Goal: Browse casually

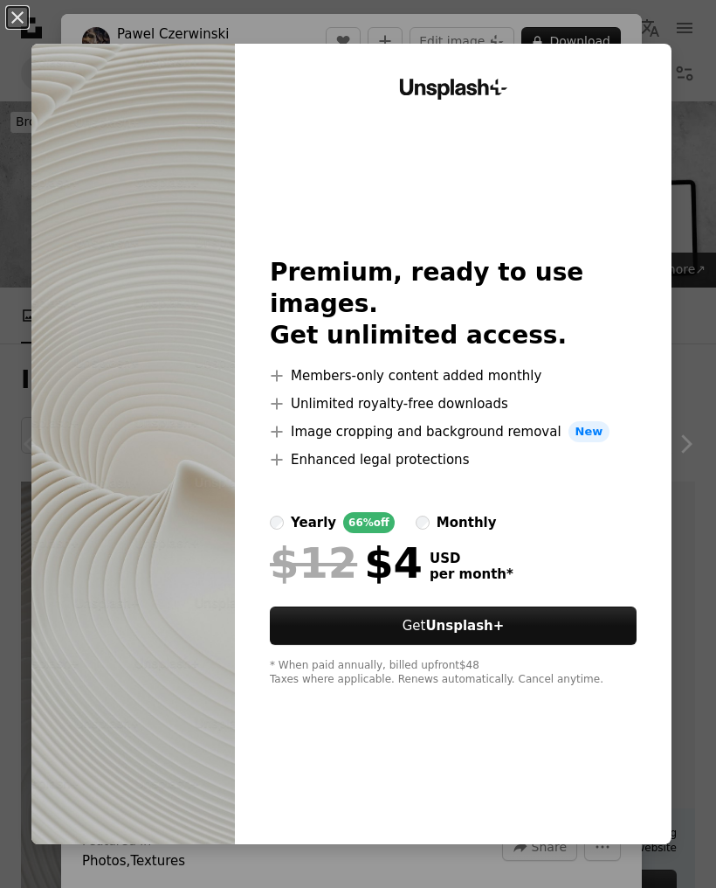
scroll to position [343, 0]
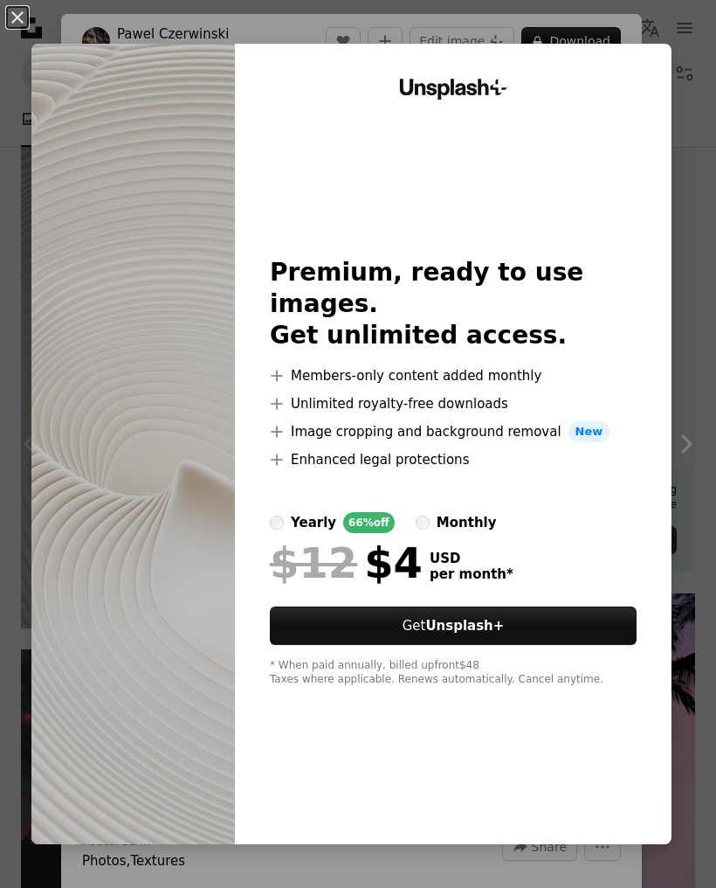
click at [699, 81] on div "An X shape Unsplash+ Premium, ready to use images. Get unlimited access. A plus…" at bounding box center [358, 444] width 716 height 888
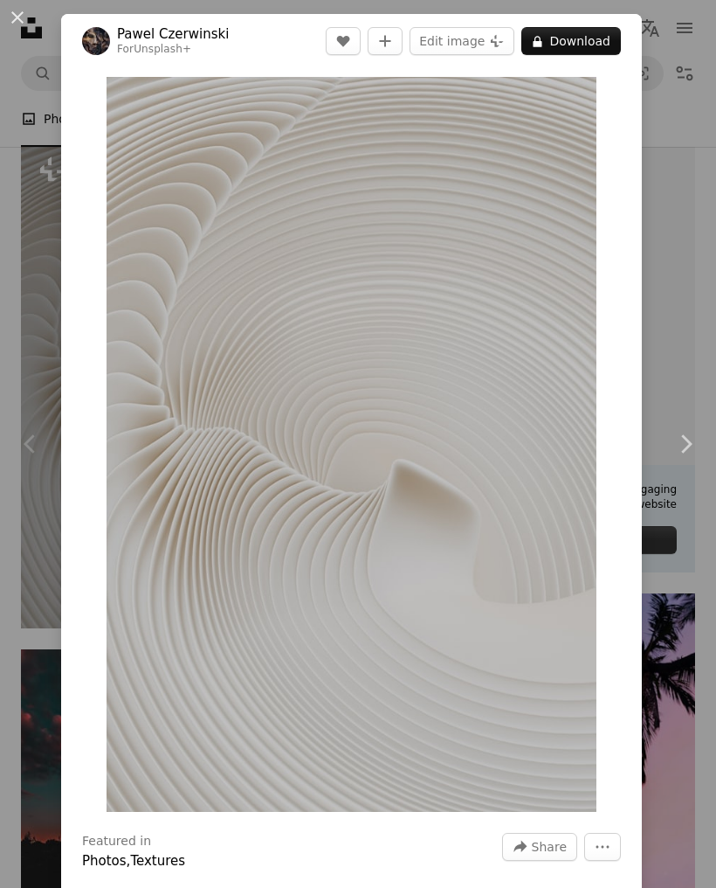
click at [698, 81] on div "An X shape Chevron left Chevron right [PERSON_NAME] For Unsplash+ A heart A plu…" at bounding box center [358, 444] width 716 height 888
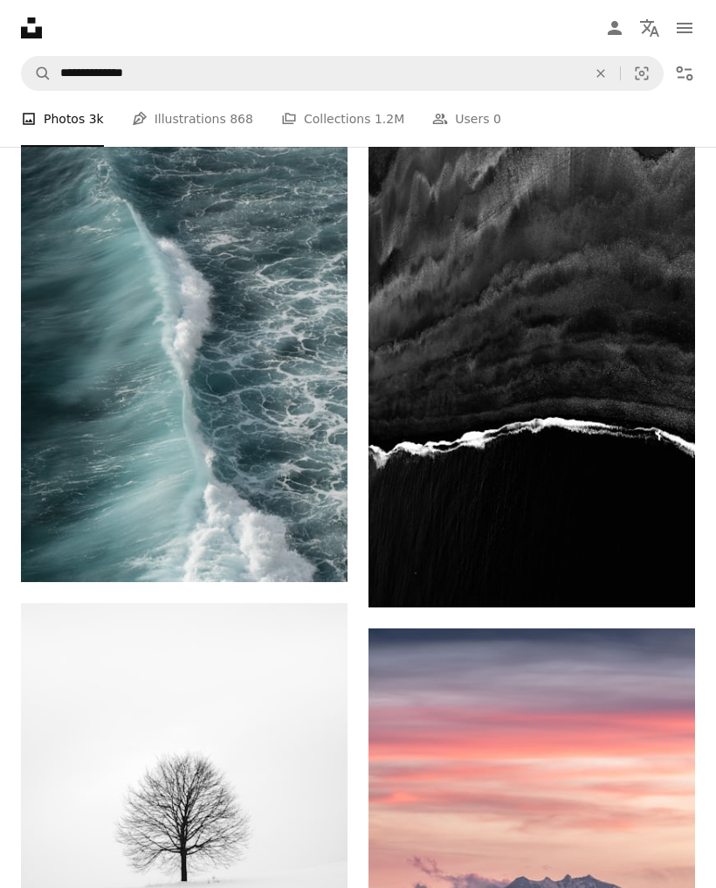
scroll to position [1289, 0]
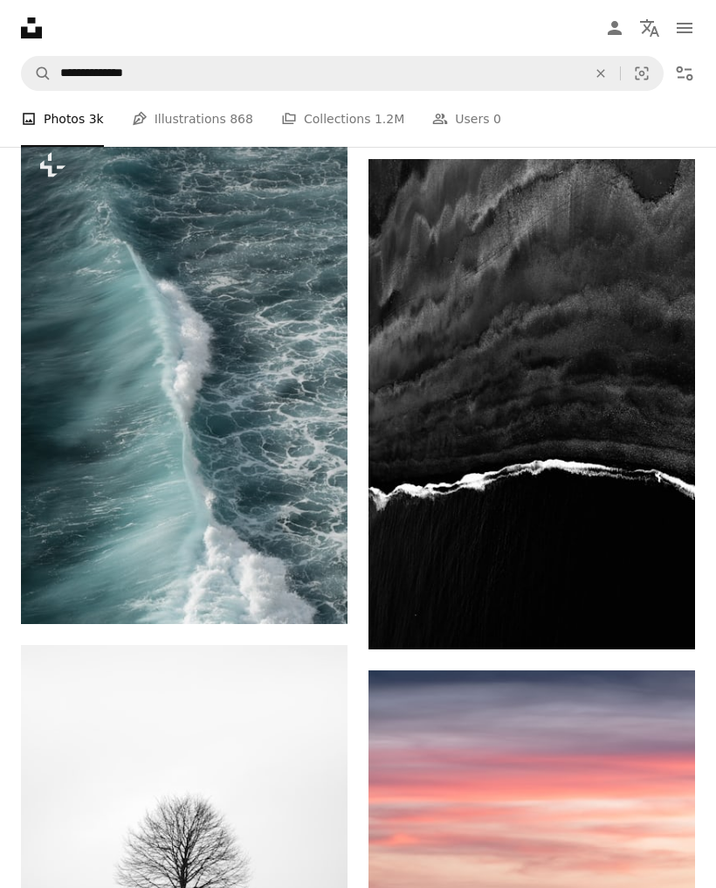
click at [549, 313] on img at bounding box center [532, 404] width 327 height 490
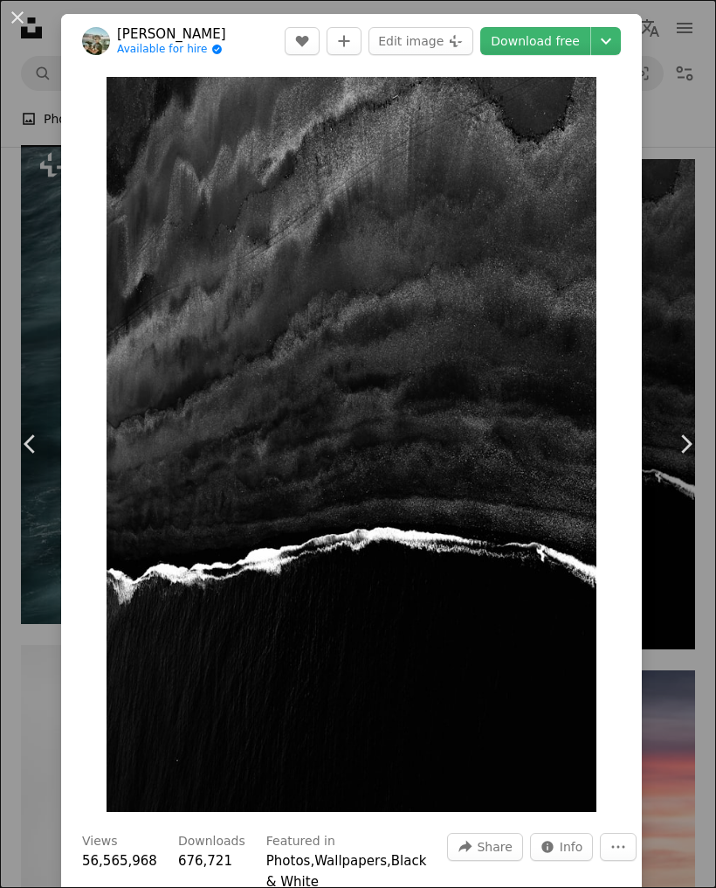
click at [680, 122] on div "An X shape Chevron left Chevron right [PERSON_NAME] Available for hire A checkm…" at bounding box center [358, 444] width 716 height 888
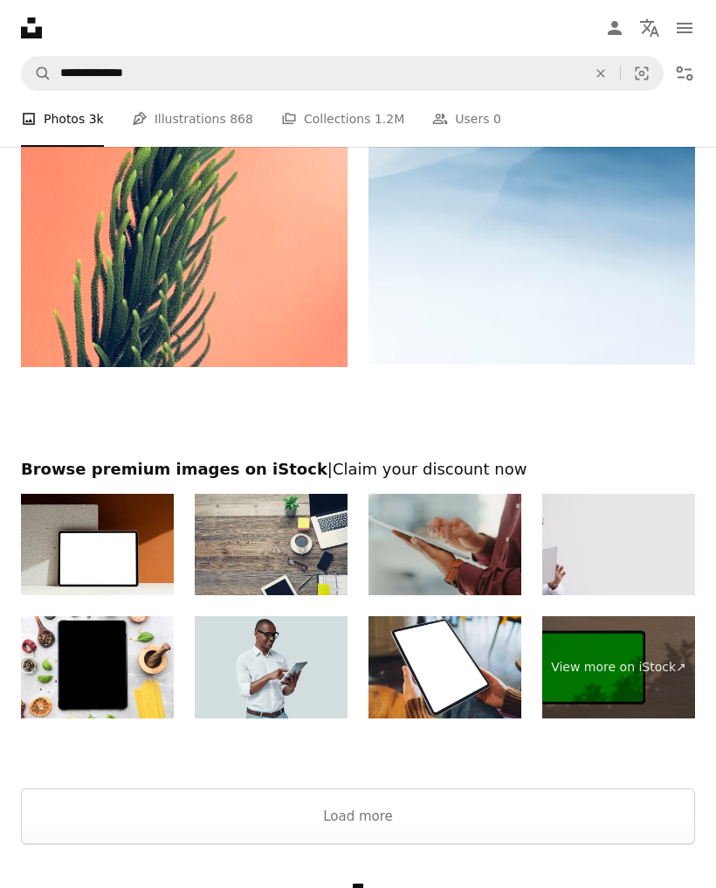
scroll to position [5421, 0]
